Goal: Task Accomplishment & Management: Manage account settings

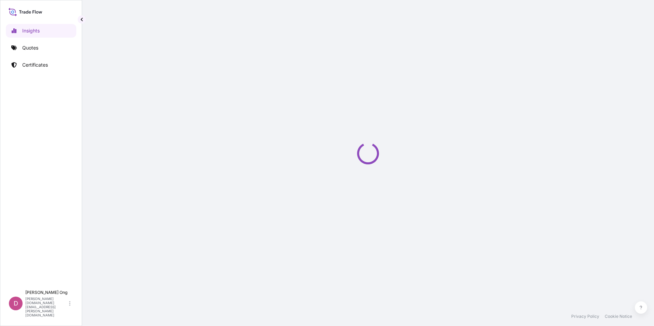
select select "2025"
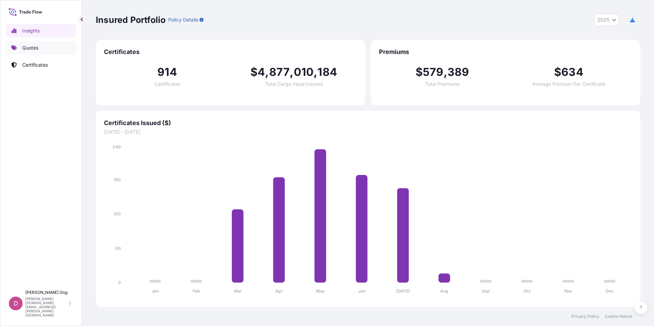
click at [45, 45] on link "Quotes" at bounding box center [41, 48] width 70 height 14
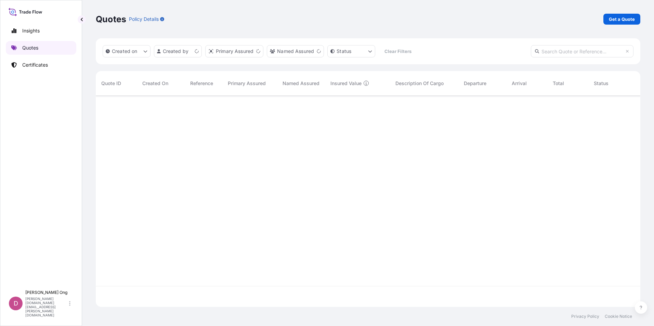
scroll to position [210, 539]
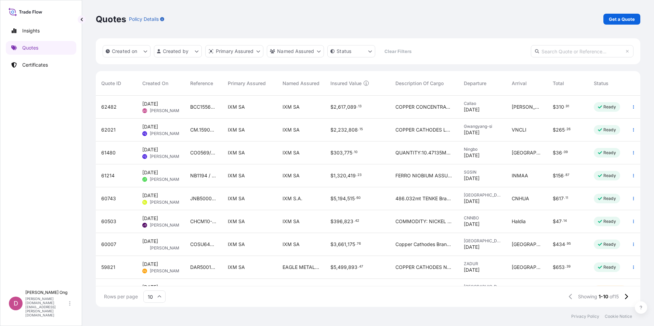
click at [209, 112] on div "BCC15563CS-P / BL NO.: 254979292" at bounding box center [204, 107] width 38 height 23
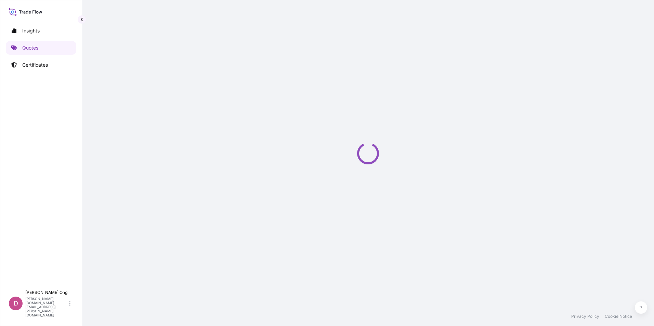
select select "Sea"
select select "31846"
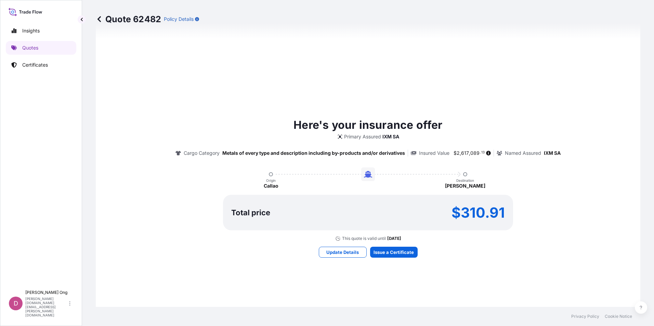
scroll to position [448, 0]
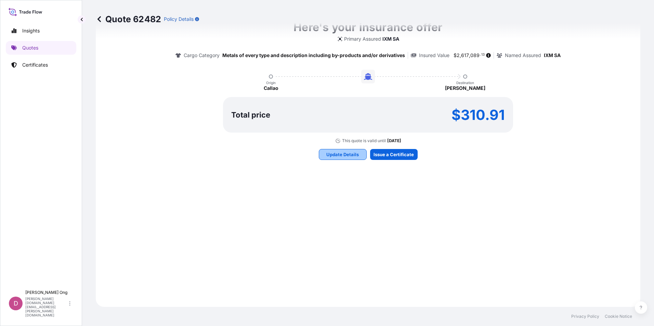
click at [348, 153] on p "Update Details" at bounding box center [342, 154] width 32 height 7
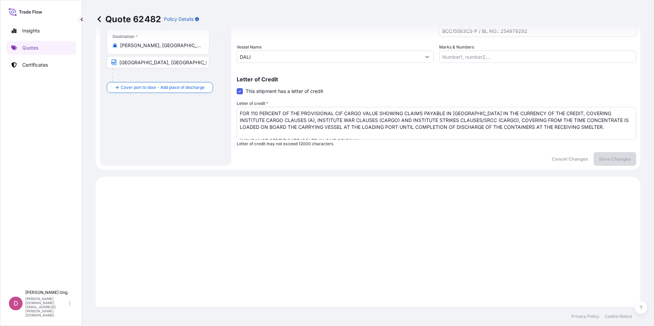
scroll to position [250, 0]
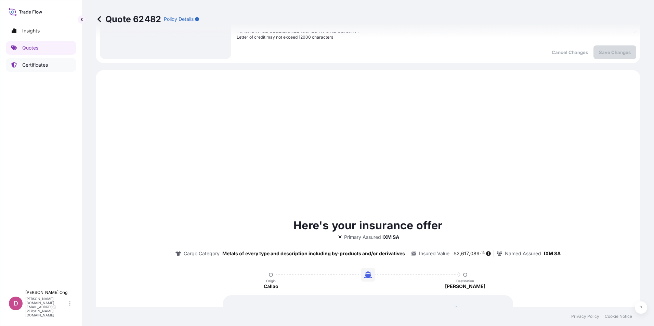
click at [38, 71] on link "Certificates" at bounding box center [41, 65] width 70 height 14
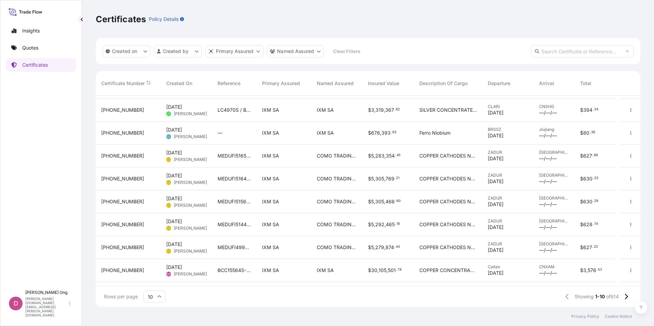
scroll to position [39, 0]
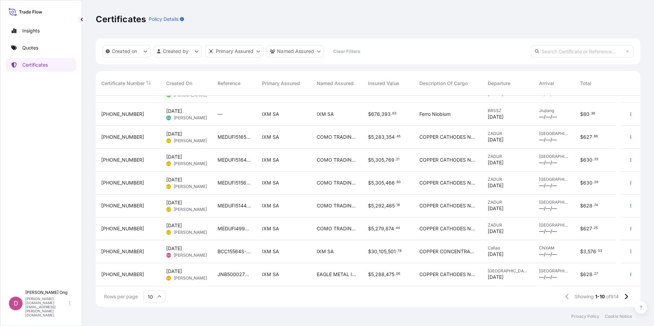
click at [209, 251] on div "[DATE] DO [PERSON_NAME]" at bounding box center [186, 251] width 51 height 23
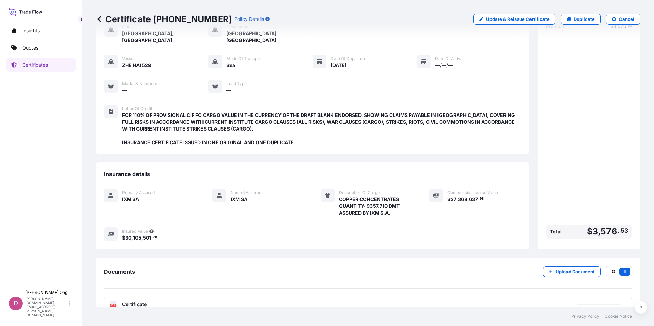
scroll to position [50, 0]
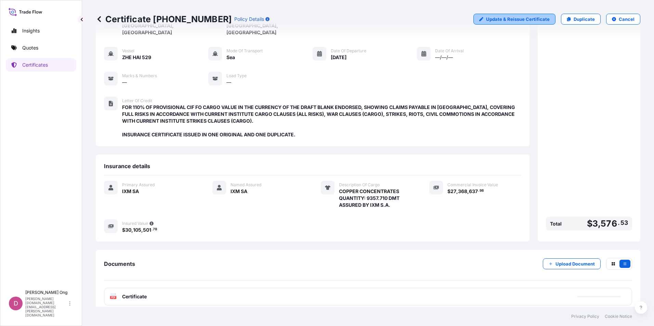
click at [547, 21] on link "Update & Reissue Certificate" at bounding box center [514, 19] width 82 height 11
select select "Sea"
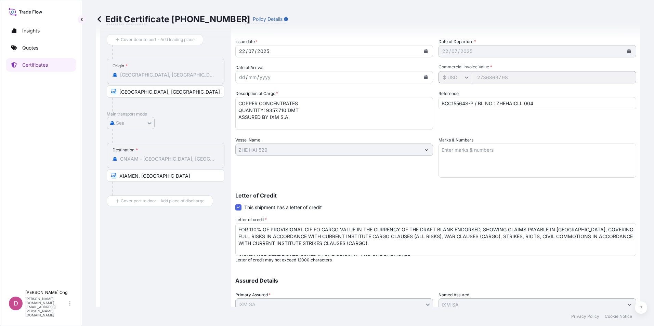
scroll to position [108, 0]
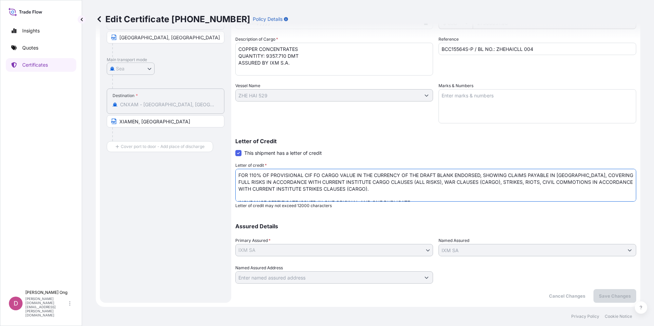
click at [319, 179] on textarea "FOR 110% OF PROVISIONAL CIF FO CARGO VALUE IN THE CURRENCY OF THE DRAFT BLANK E…" at bounding box center [435, 185] width 401 height 33
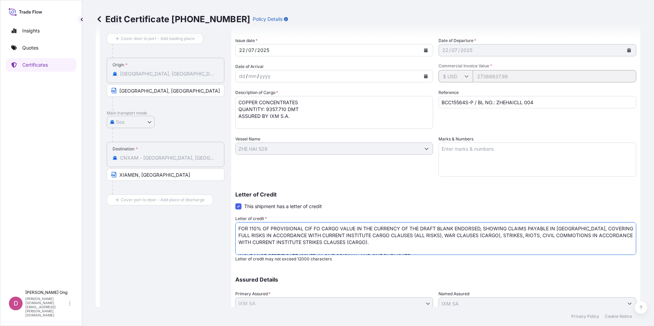
scroll to position [0, 0]
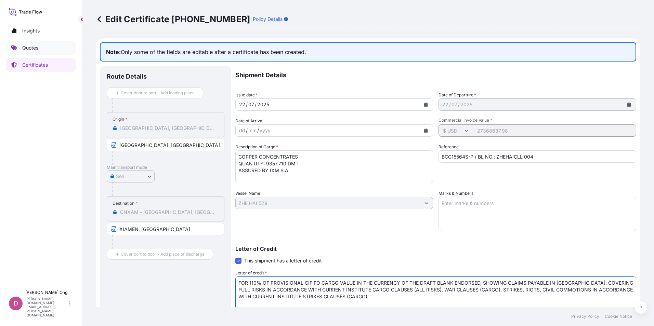
click at [33, 46] on p "Quotes" at bounding box center [30, 47] width 16 height 7
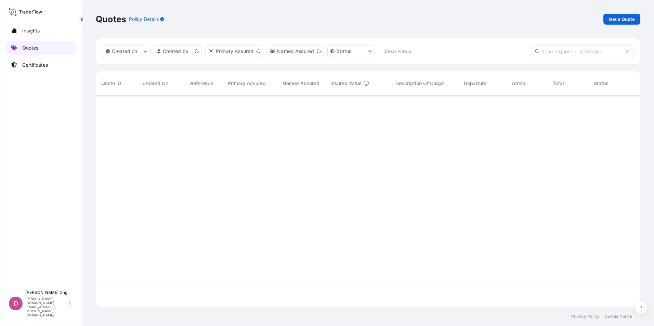
scroll to position [210, 539]
click at [41, 72] on div "Insights Quotes Certificates" at bounding box center [41, 152] width 70 height 269
click at [44, 65] on p "Certificates" at bounding box center [35, 65] width 26 height 7
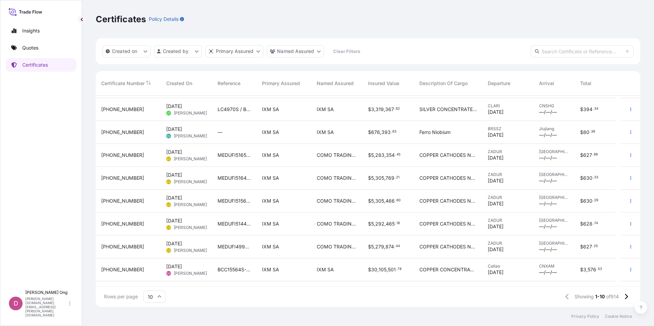
scroll to position [39, 0]
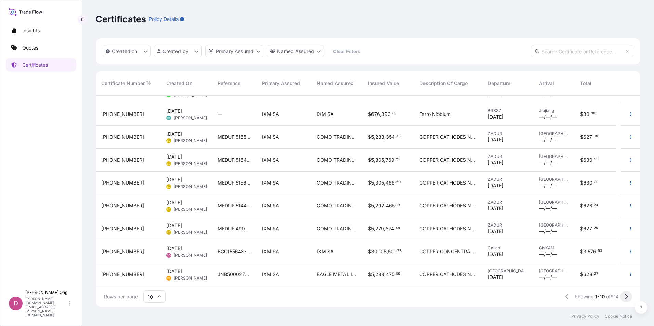
click at [624, 298] on icon at bounding box center [626, 297] width 4 height 6
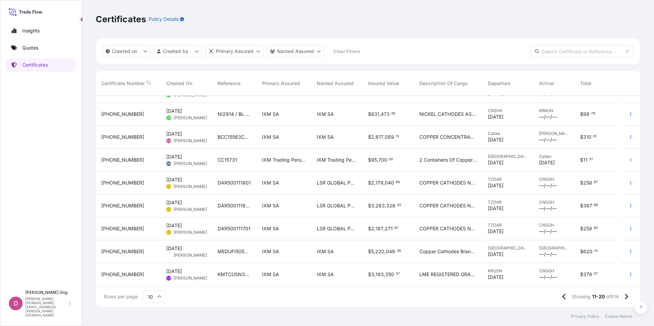
click at [562, 55] on input "text" at bounding box center [581, 51] width 103 height 12
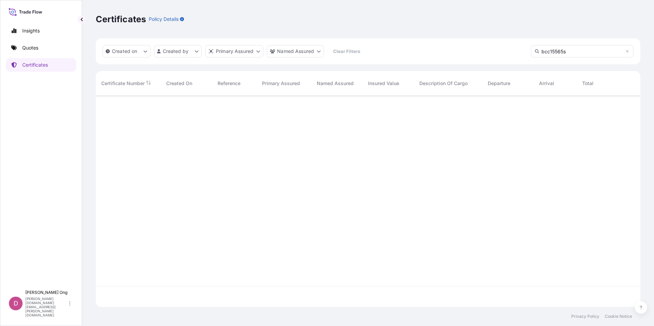
type input "bcc15565s"
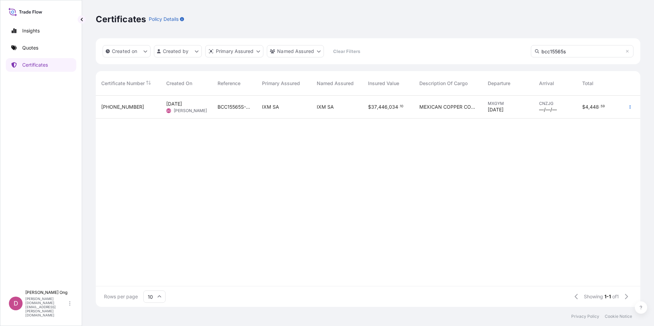
click at [366, 112] on div "$ 37 , 446 , 034 . 10" at bounding box center [387, 107] width 51 height 23
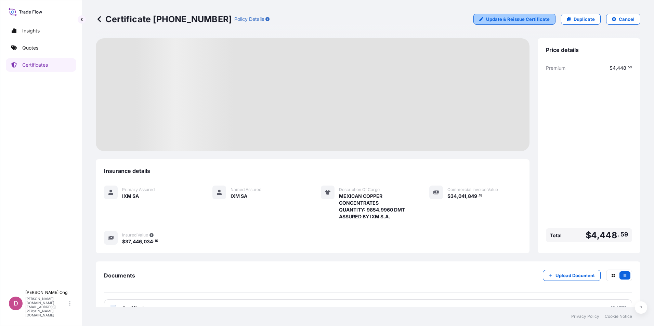
click at [527, 24] on link "Update & Reissue Certificate" at bounding box center [514, 19] width 82 height 11
select select "Sea"
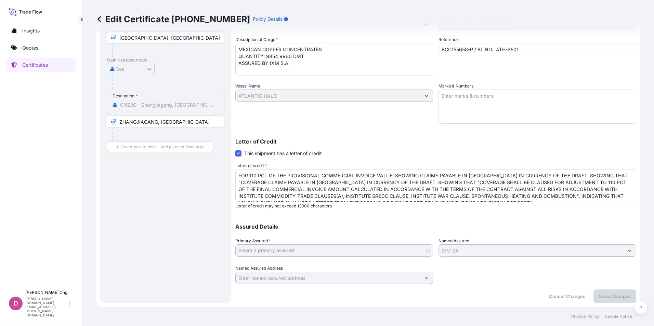
scroll to position [108, 0]
click at [397, 186] on textarea "FOR 110 PCT OF THE PROVISIONAL COMMERCIAL INVOICE VALUE, SHOWING CLAIMS PAYABLE…" at bounding box center [435, 185] width 401 height 33
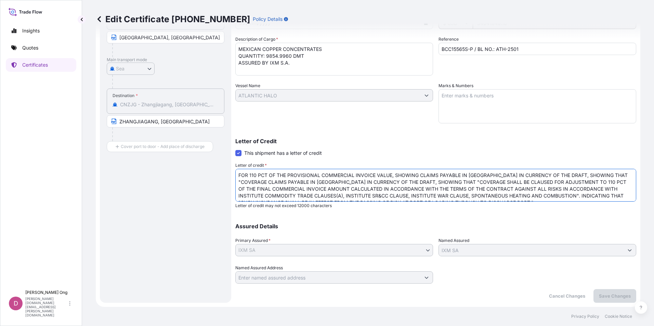
drag, startPoint x: 555, startPoint y: 176, endPoint x: 369, endPoint y: 181, distance: 186.0
click at [369, 181] on textarea "FOR 110 PCT OF THE PROVISIONAL COMMERCIAL INVOICE VALUE, SHOWING CLAIMS PAYABLE…" at bounding box center [435, 185] width 401 height 33
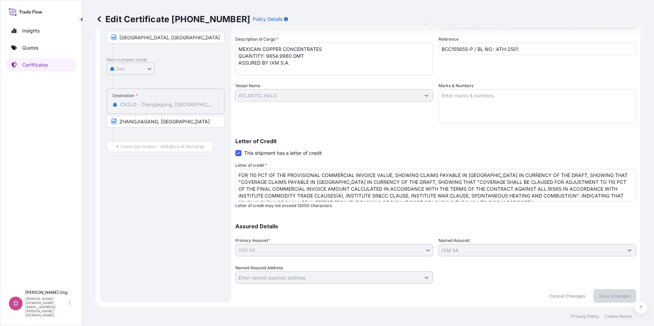
click at [361, 181] on textarea "FOR 110 PCT OF THE PROVISIONAL COMMERCIAL INVOICE VALUE, SHOWING CLAIMS PAYABLE…" at bounding box center [435, 185] width 401 height 33
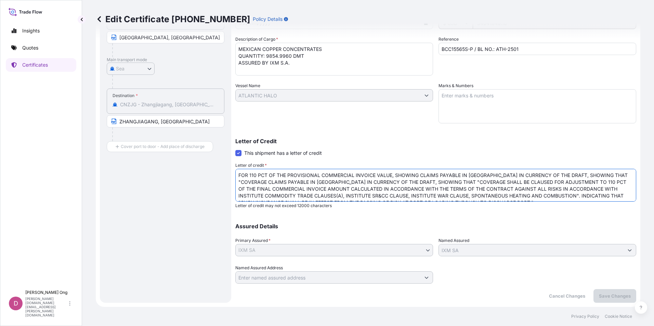
click at [361, 174] on textarea "FOR 110 PCT OF THE PROVISIONAL COMMERCIAL INVOICE VALUE, SHOWING CLAIMS PAYABLE…" at bounding box center [435, 185] width 401 height 33
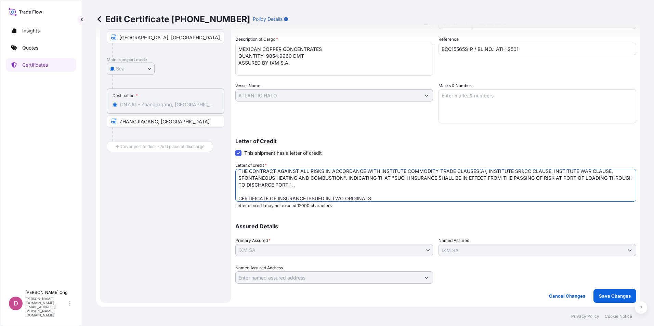
type textarea "FOR 110 PCT OF THE PROVISIONAL COMMERCIAL INVOICE VALUE, SHOWING CLAIMS PAYABLE…"
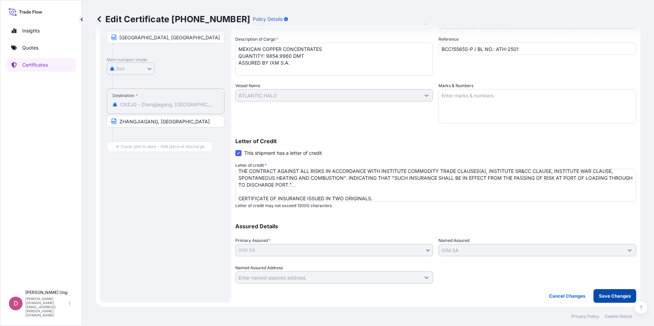
click at [602, 293] on p "Save Changes" at bounding box center [615, 296] width 32 height 7
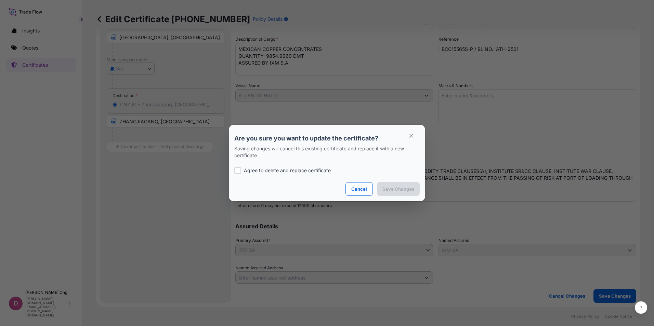
click at [324, 168] on p "Agree to delete and replace certificate" at bounding box center [287, 170] width 87 height 7
checkbox input "true"
click at [404, 188] on p "Save Changes" at bounding box center [398, 189] width 32 height 7
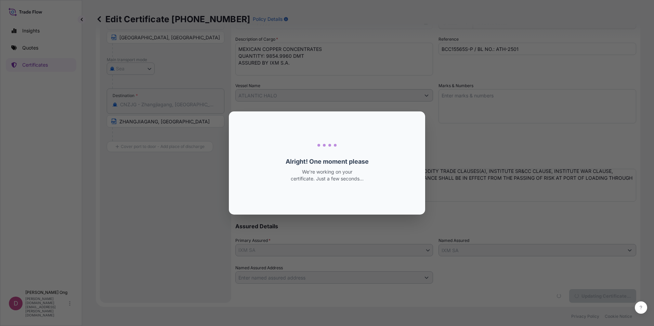
click at [384, 195] on div "Loading... Alright! One moment please We’re working on your certificate. Just a…" at bounding box center [327, 163] width 164 height 92
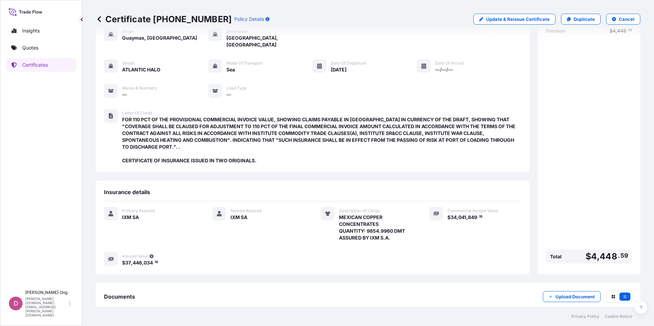
scroll to position [70, 0]
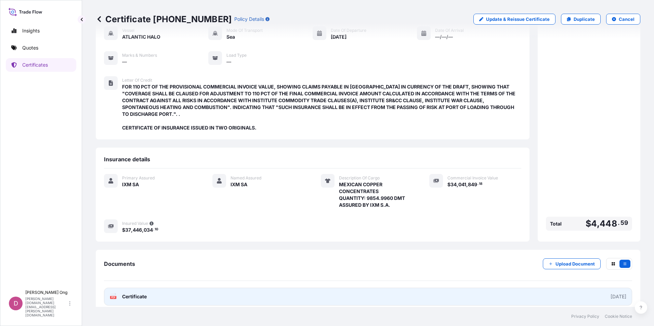
click at [278, 290] on link "PDF Certificate [DATE]" at bounding box center [368, 297] width 528 height 18
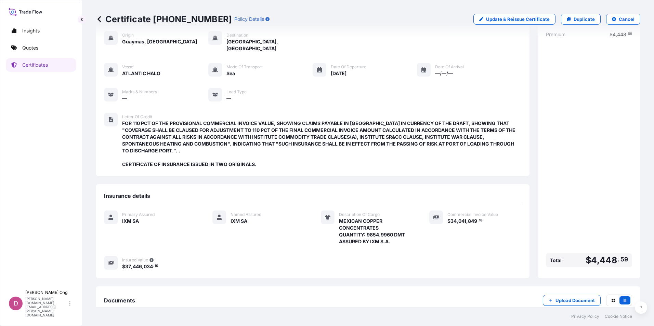
scroll to position [0, 0]
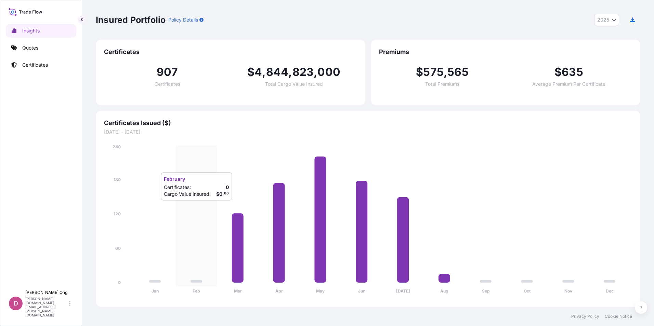
select select "2025"
